Goal: Check status: Check status

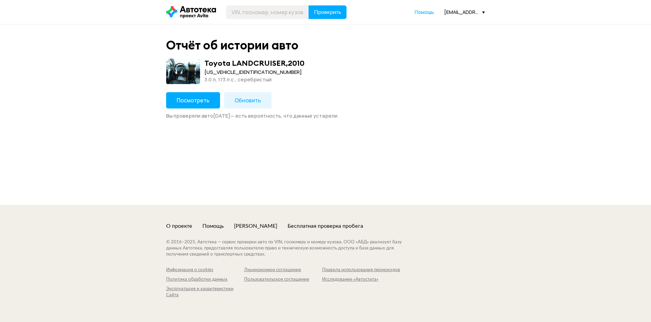
click at [252, 19] on header "Проверить Помощь [EMAIL_ADDRESS][DOMAIN_NAME]" at bounding box center [325, 12] width 651 height 24
click at [252, 14] on input "text" at bounding box center [267, 12] width 83 height 14
paste input "[VEHICLE_IDENTIFICATION_NUMBER]"
type input "[VEHICLE_IDENTIFICATION_NUMBER]"
click at [345, 19] on header "[VEHICLE_IDENTIFICATION_NUMBER] Проверить Помощь [EMAIL_ADDRESS][DOMAIN_NAME]" at bounding box center [325, 12] width 651 height 24
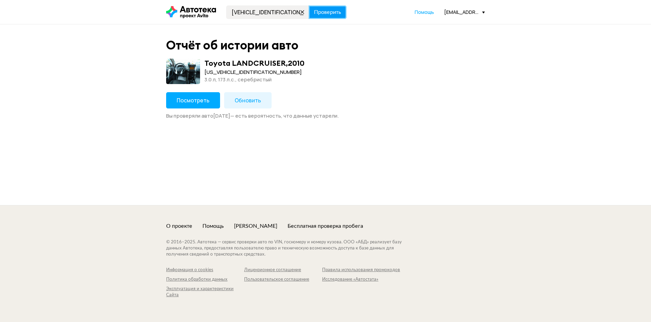
click at [335, 16] on button "Проверить" at bounding box center [328, 12] width 38 height 14
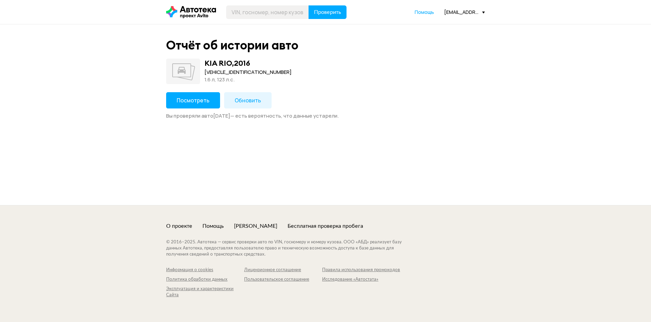
click at [207, 96] on button "Посмотреть" at bounding box center [193, 100] width 54 height 16
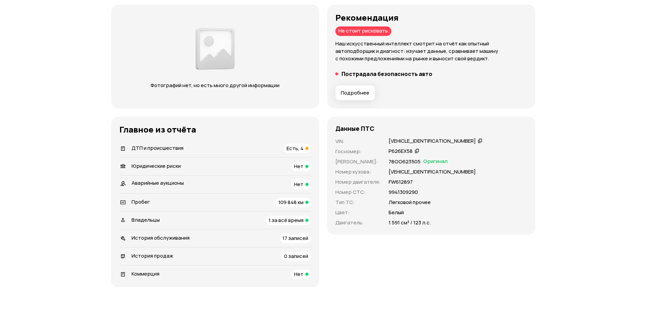
scroll to position [102, 0]
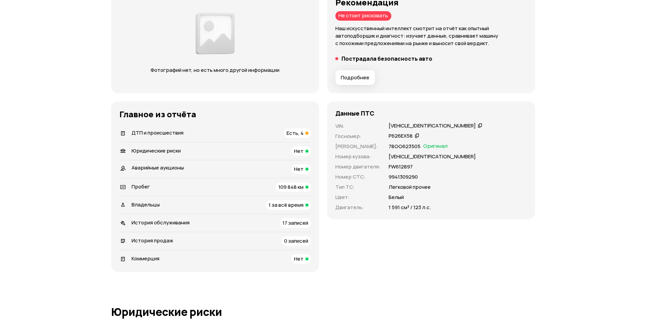
click at [253, 189] on div "Пробег 109 848 км" at bounding box center [215, 188] width 192 height 10
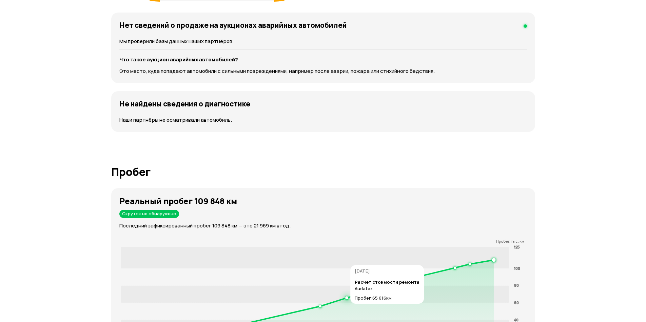
scroll to position [1026, 0]
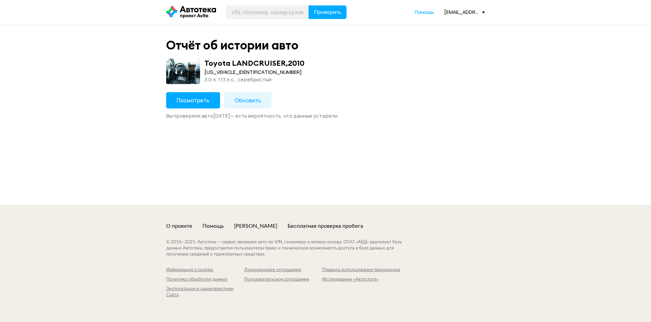
click at [470, 17] on div "Проверить Помощь [EMAIL_ADDRESS][DOMAIN_NAME]" at bounding box center [326, 12] width 326 height 14
click at [461, 15] on div "[EMAIL_ADDRESS][DOMAIN_NAME]" at bounding box center [464, 12] width 41 height 6
click at [443, 26] on span "Отчёты" at bounding box center [434, 24] width 23 height 8
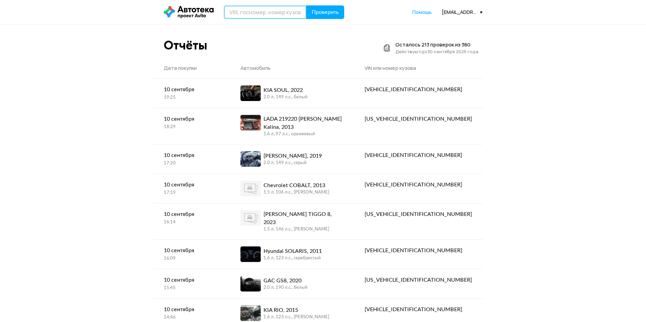
click at [241, 15] on input "text" at bounding box center [265, 12] width 83 height 14
paste input "[VEHICLE_IDENTIFICATION_NUMBER]"
type input "[VEHICLE_IDENTIFICATION_NUMBER]"
click at [325, 10] on span "Проверить" at bounding box center [325, 12] width 27 height 5
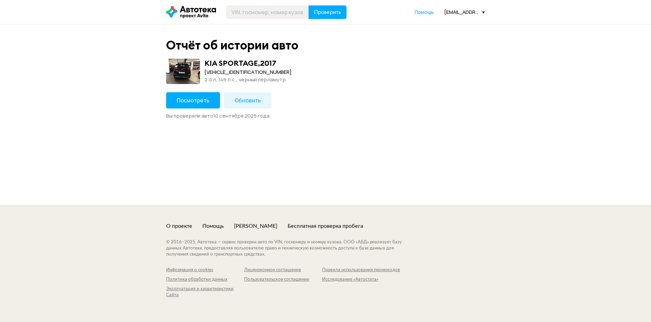
click at [187, 101] on span "Посмотреть" at bounding box center [193, 100] width 33 height 7
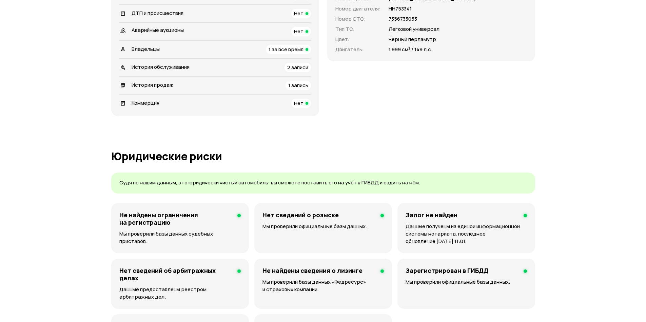
scroll to position [204, 0]
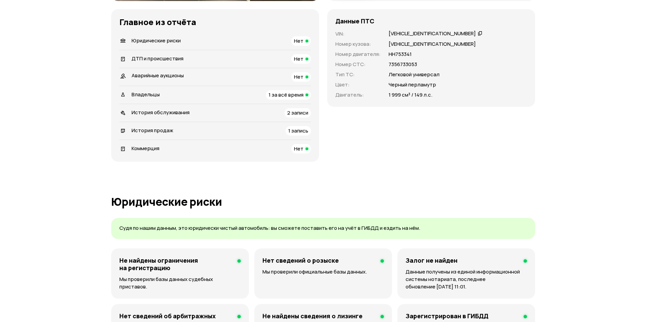
click at [189, 94] on div "Владельцы 1 за всё время" at bounding box center [215, 95] width 192 height 10
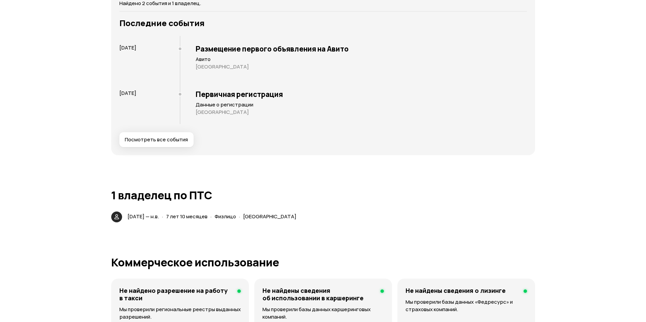
scroll to position [918, 0]
